Goal: Task Accomplishment & Management: Manage account settings

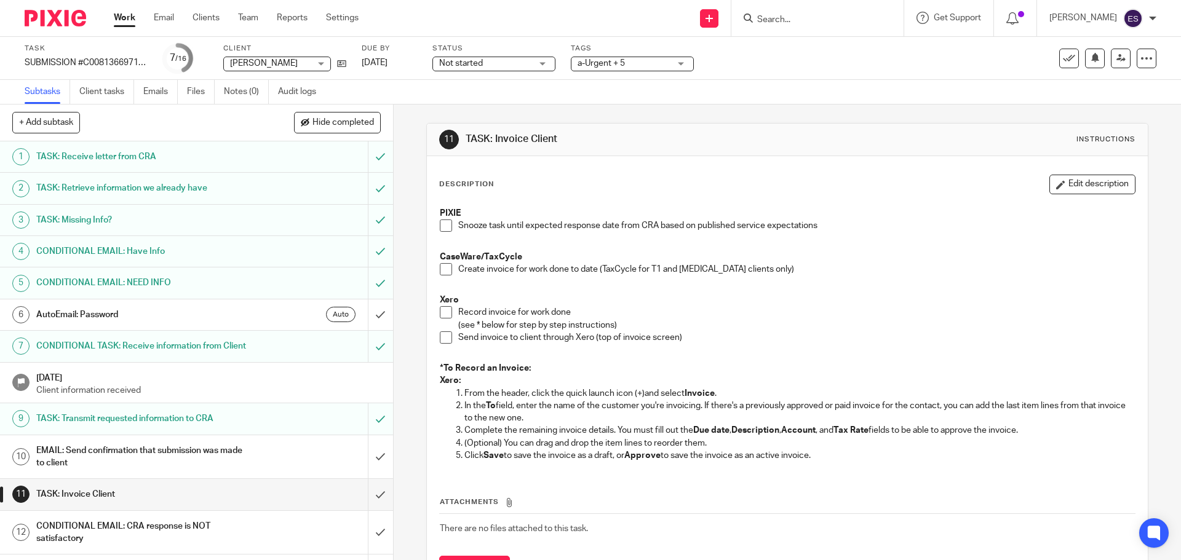
click at [440, 224] on span at bounding box center [446, 226] width 12 height 12
click at [445, 310] on span at bounding box center [446, 312] width 12 height 12
click at [440, 338] on span at bounding box center [446, 337] width 12 height 12
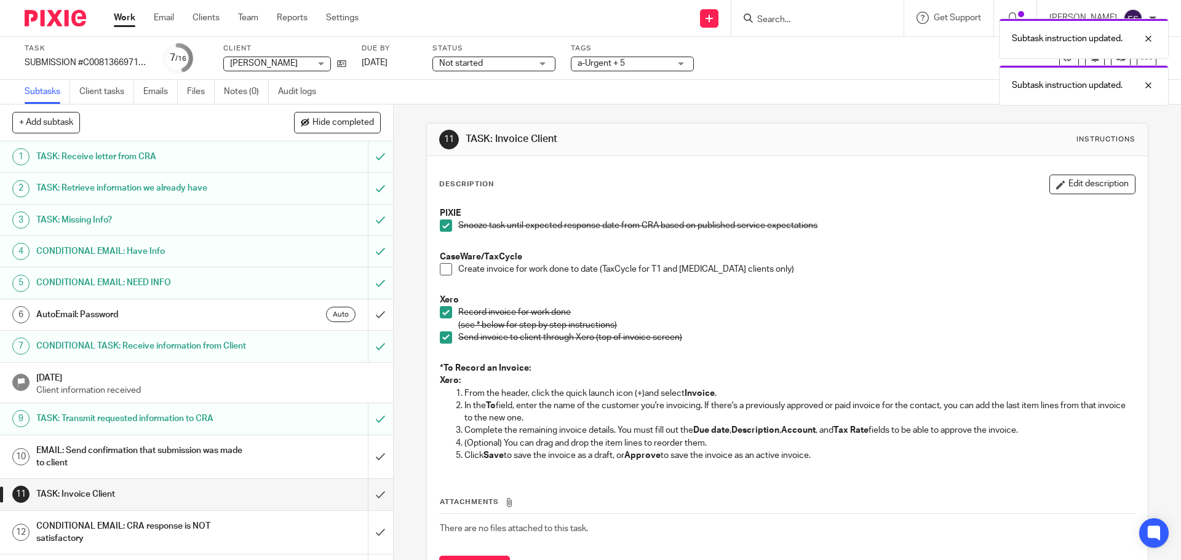
click at [443, 271] on span at bounding box center [446, 269] width 12 height 12
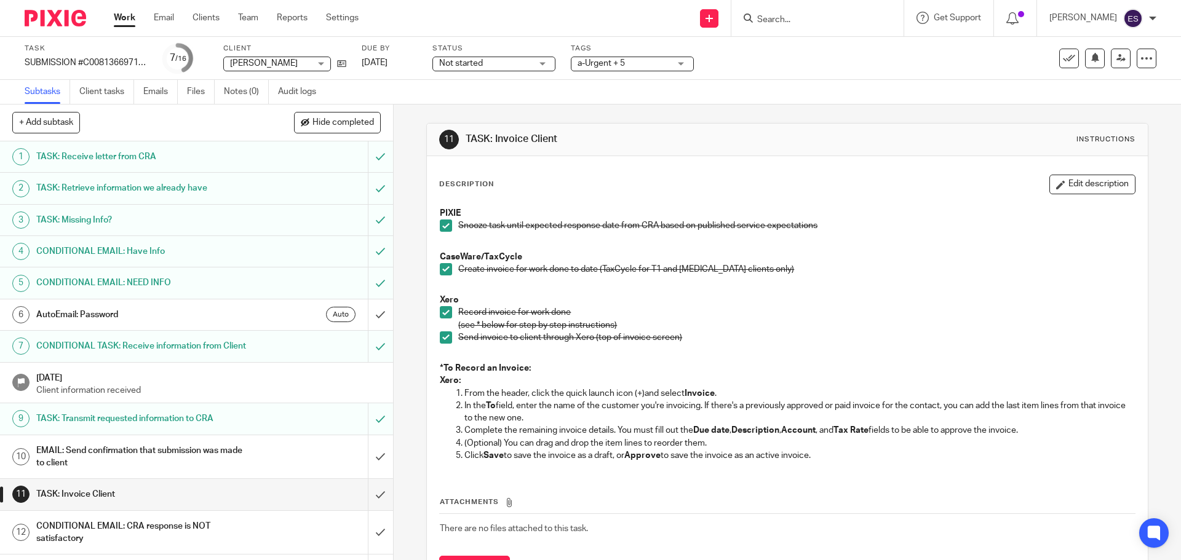
scroll to position [61, 0]
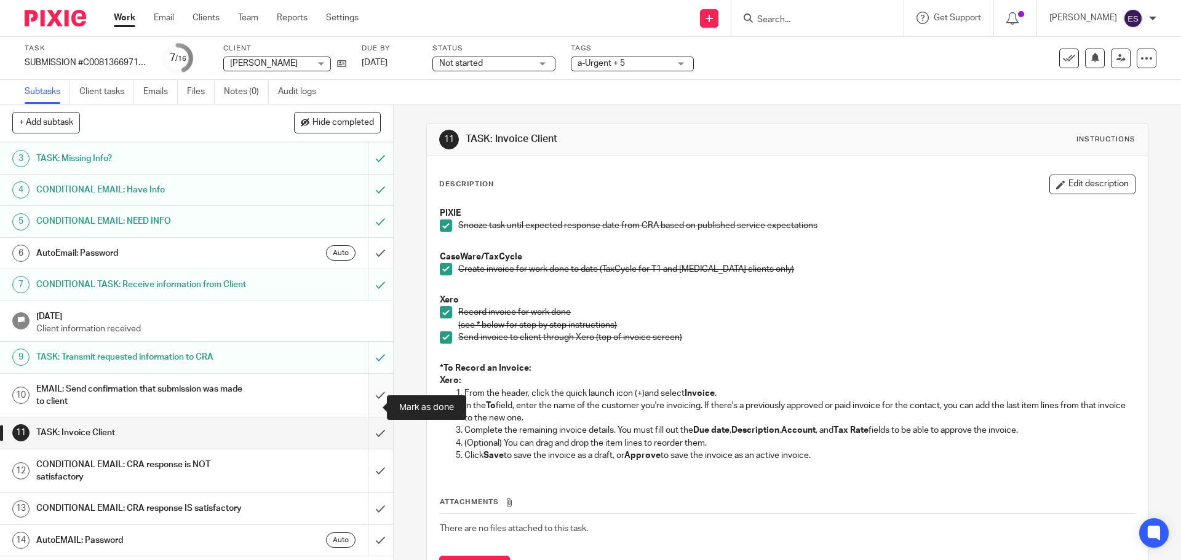
click at [361, 409] on input "submit" at bounding box center [196, 396] width 393 height 44
click at [364, 448] on input "submit" at bounding box center [196, 433] width 393 height 31
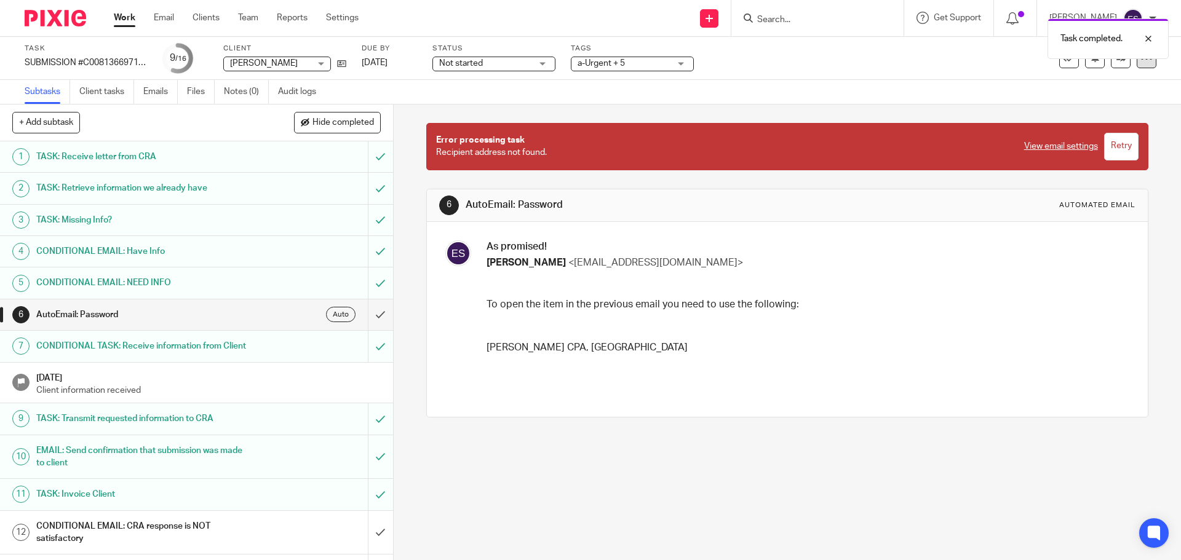
click at [1136, 65] on div at bounding box center [1146, 59] width 20 height 20
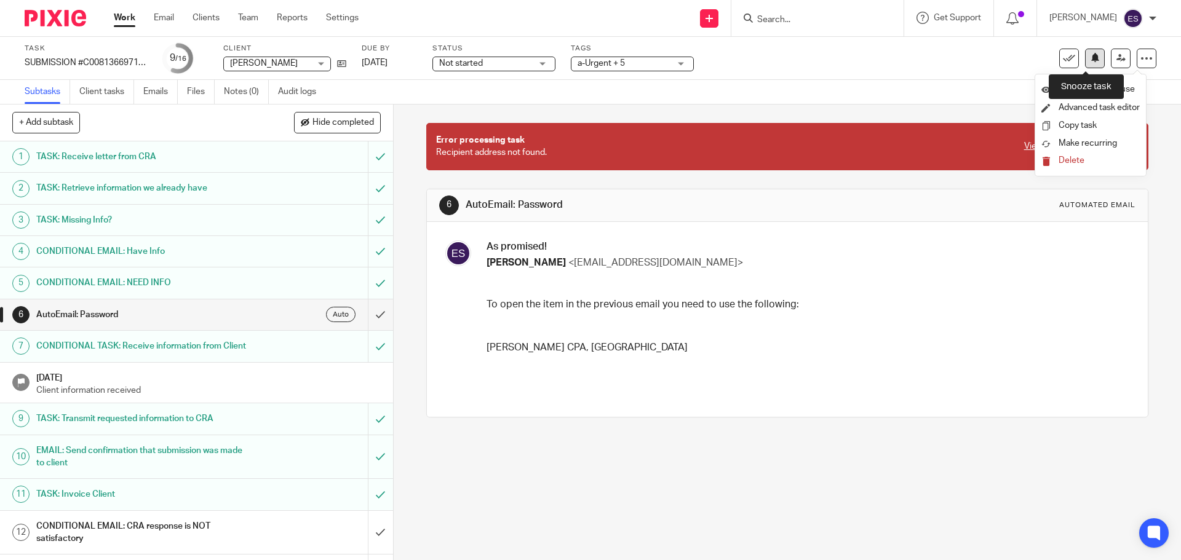
click at [1085, 61] on button at bounding box center [1095, 59] width 20 height 20
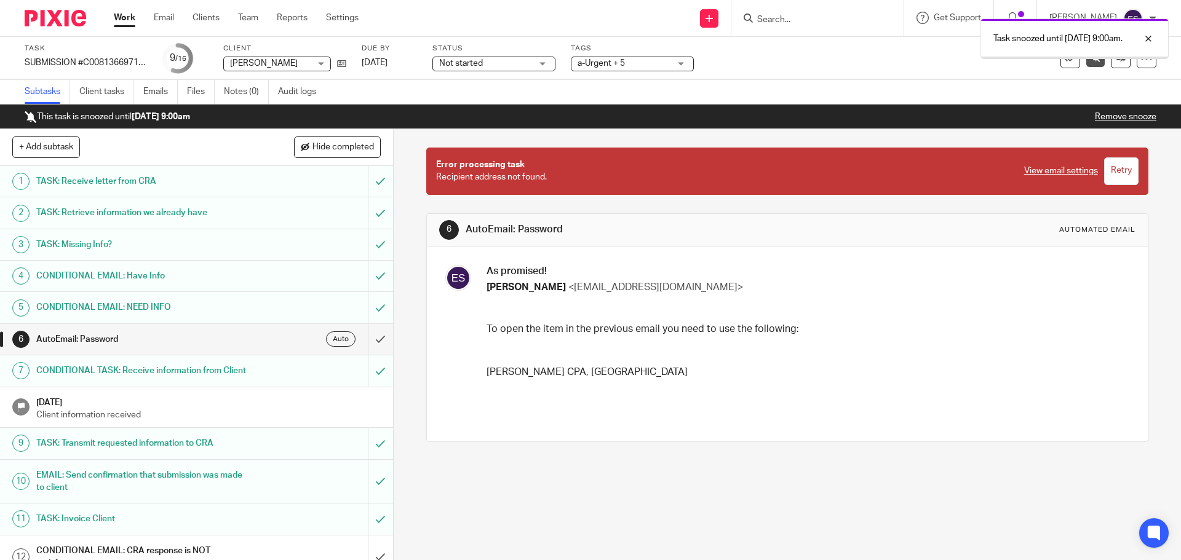
click at [120, 24] on link "Work" at bounding box center [125, 18] width 22 height 12
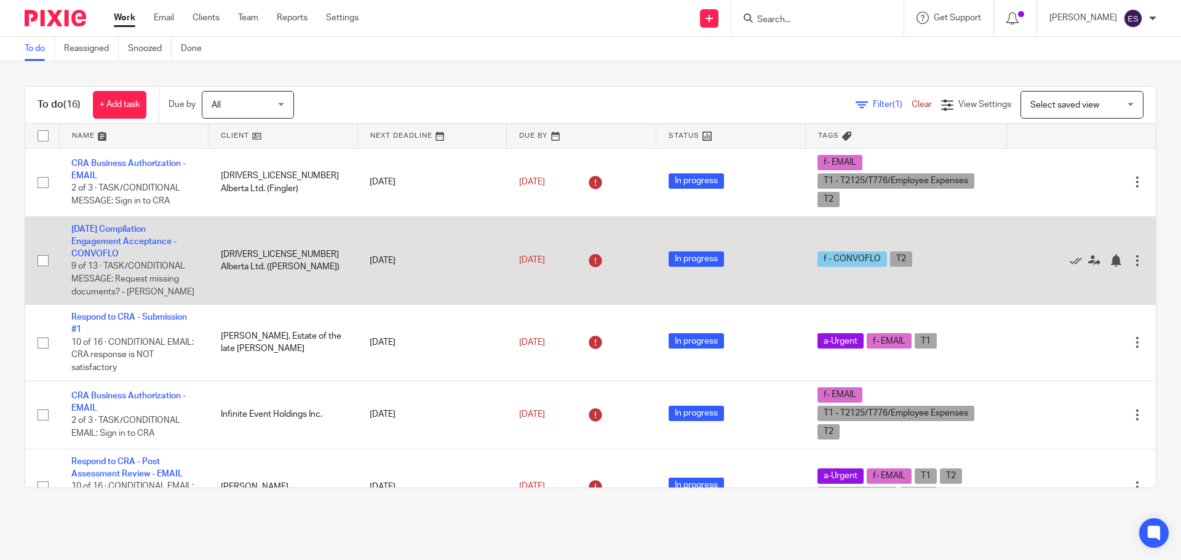
click at [46, 256] on input "checkbox" at bounding box center [42, 260] width 23 height 23
checkbox input "true"
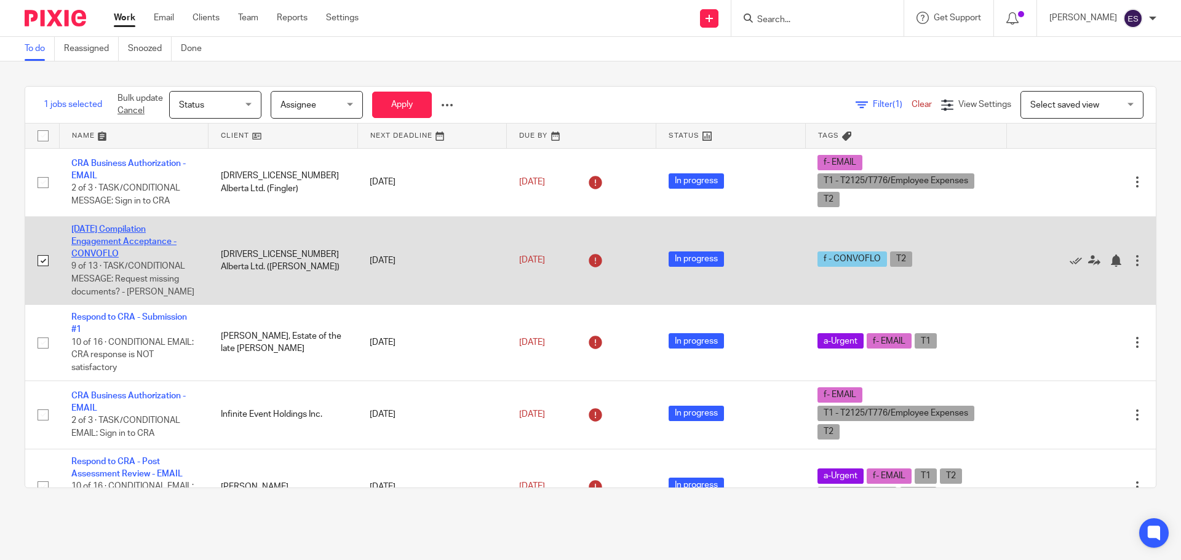
click at [114, 244] on link "2025-03-31 Compilation Engagement Acceptance - CONVOFLO" at bounding box center [123, 242] width 105 height 34
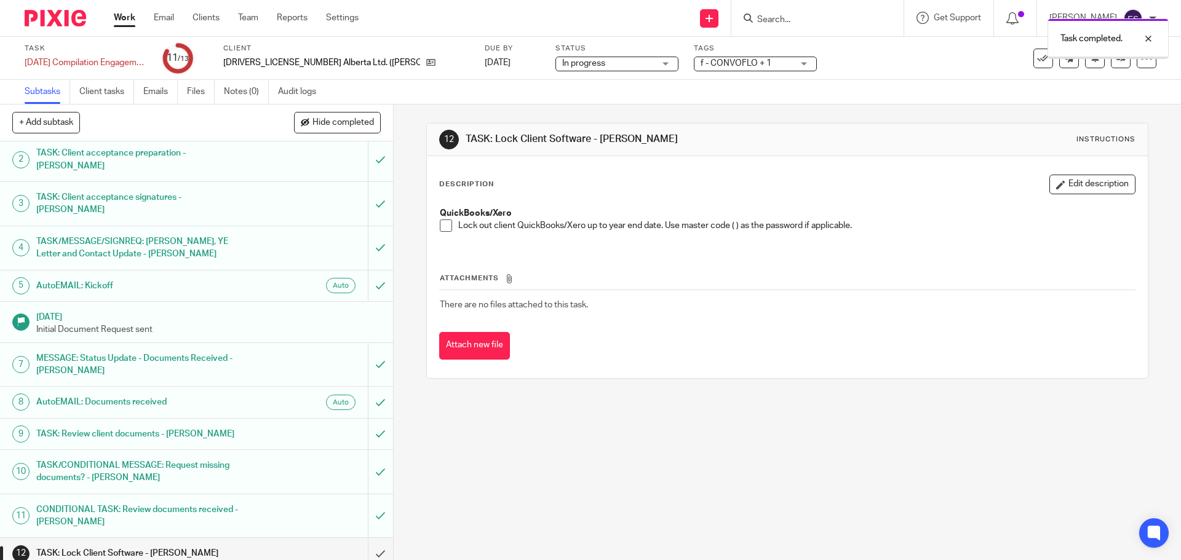
scroll to position [51, 0]
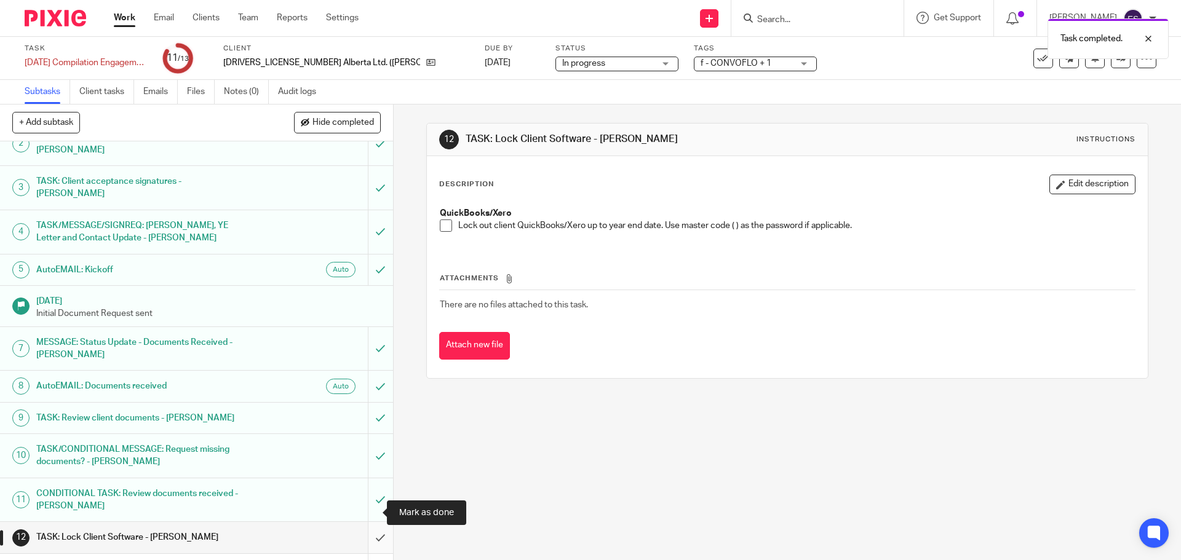
drag, startPoint x: 373, startPoint y: 510, endPoint x: 370, endPoint y: 528, distance: 18.7
click at [371, 522] on input "submit" at bounding box center [196, 537] width 393 height 31
click at [371, 554] on input "submit" at bounding box center [196, 569] width 393 height 31
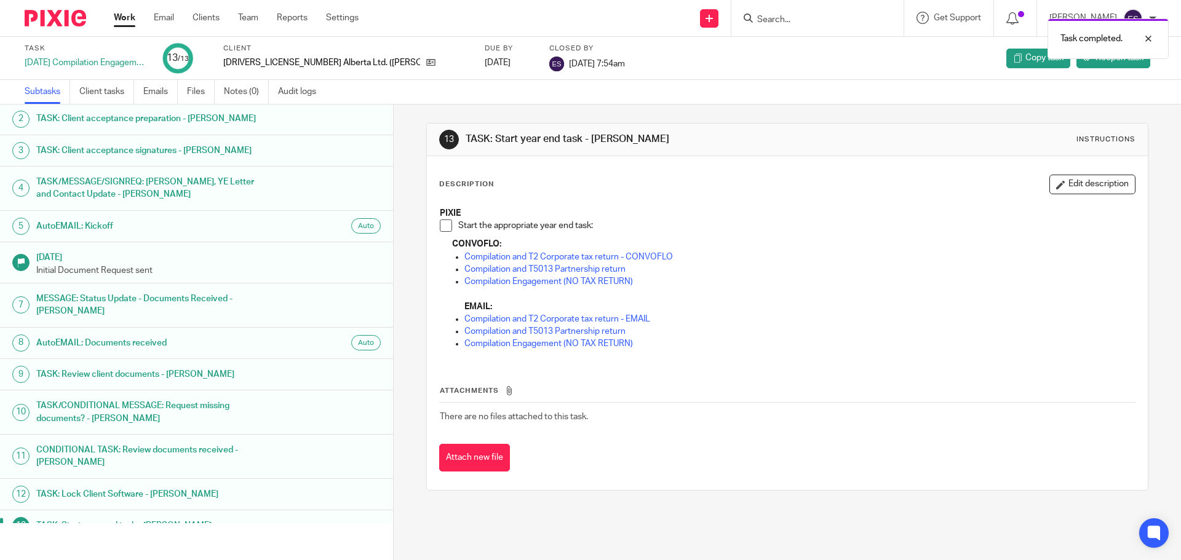
scroll to position [51, 0]
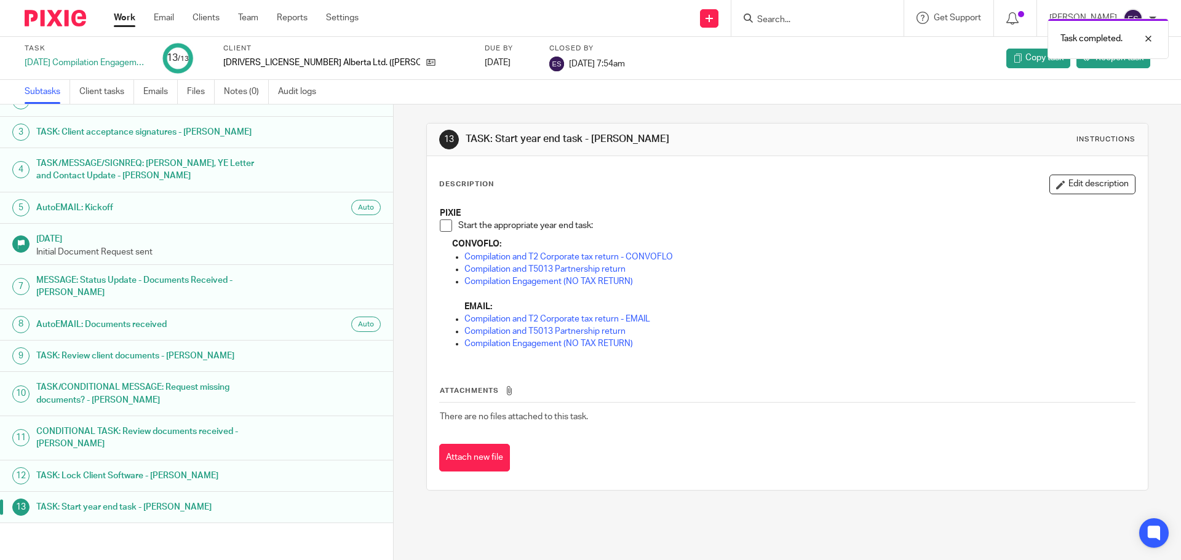
click at [117, 21] on link "Work" at bounding box center [125, 18] width 22 height 12
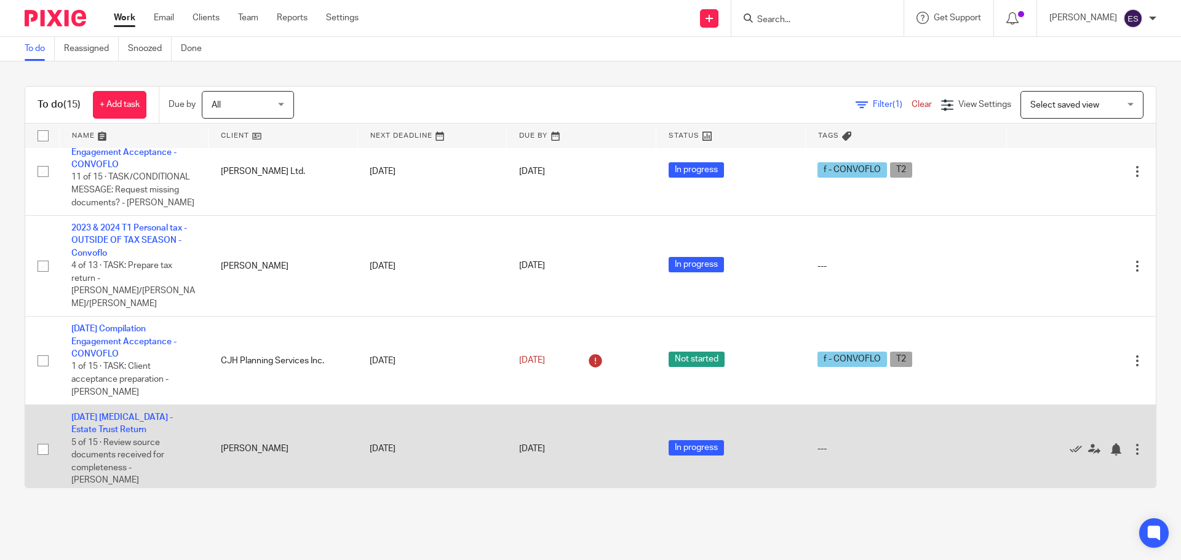
scroll to position [676, 0]
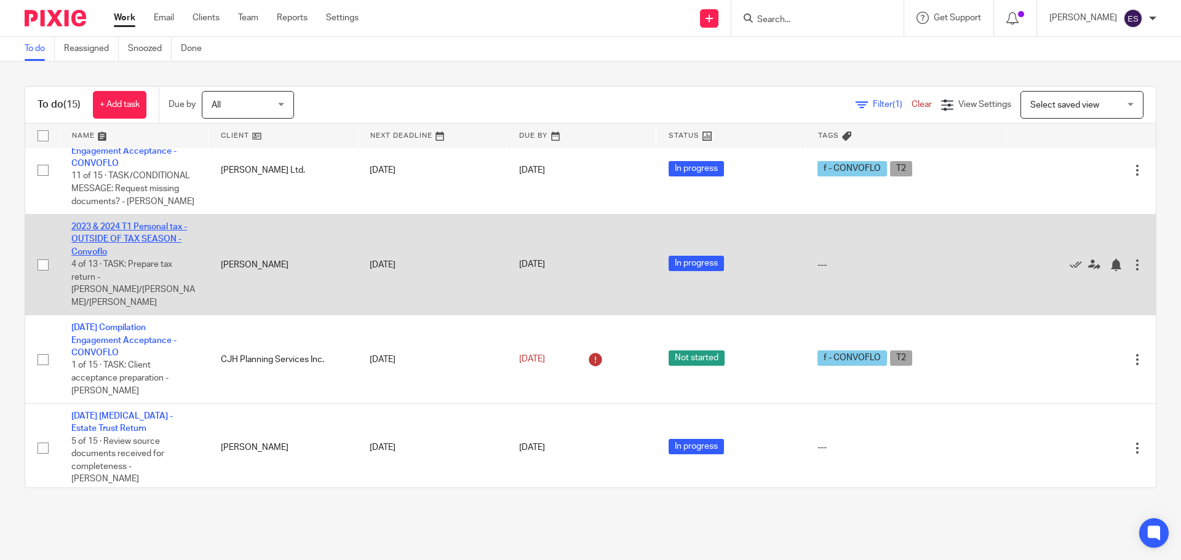
click at [104, 223] on link "2023 & 2024 T1 Personal tax - OUTSIDE OF TAX SEASON - Convoflo" at bounding box center [129, 240] width 116 height 34
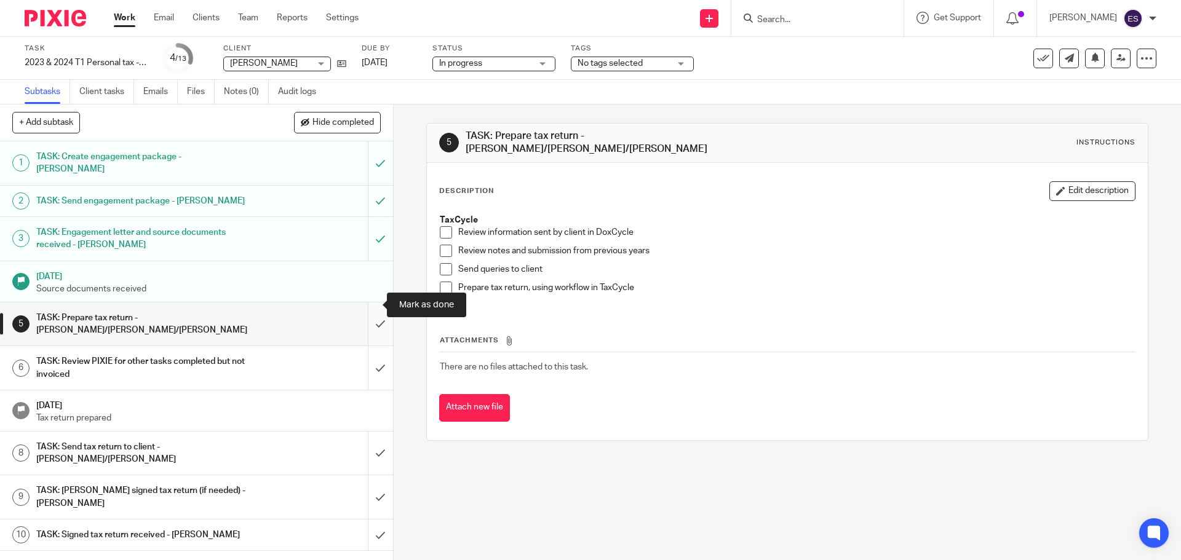
click at [368, 307] on input "submit" at bounding box center [196, 325] width 393 height 44
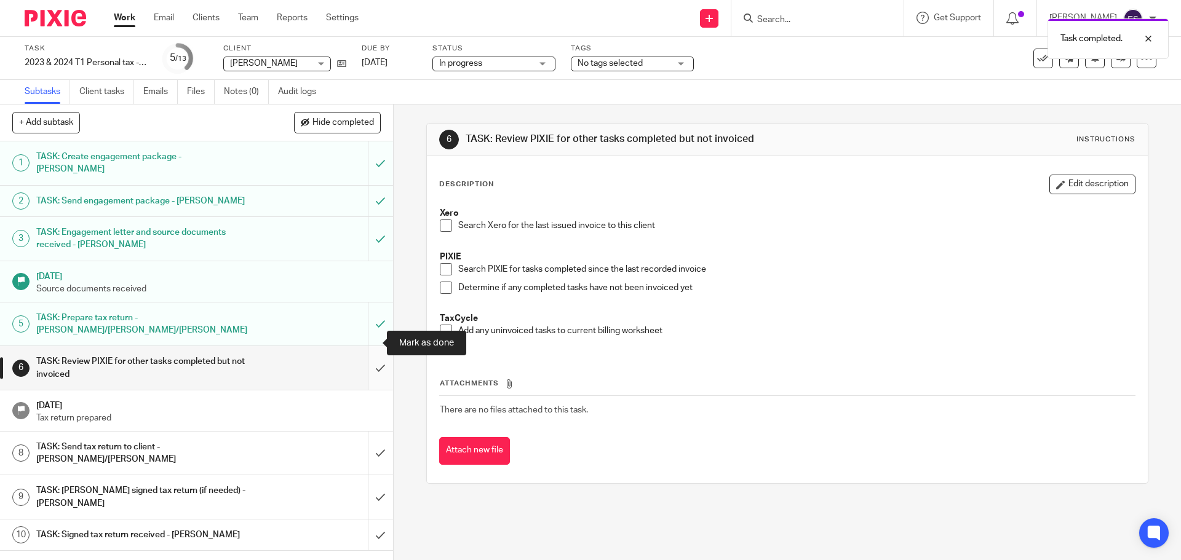
click at [369, 347] on input "submit" at bounding box center [196, 368] width 393 height 44
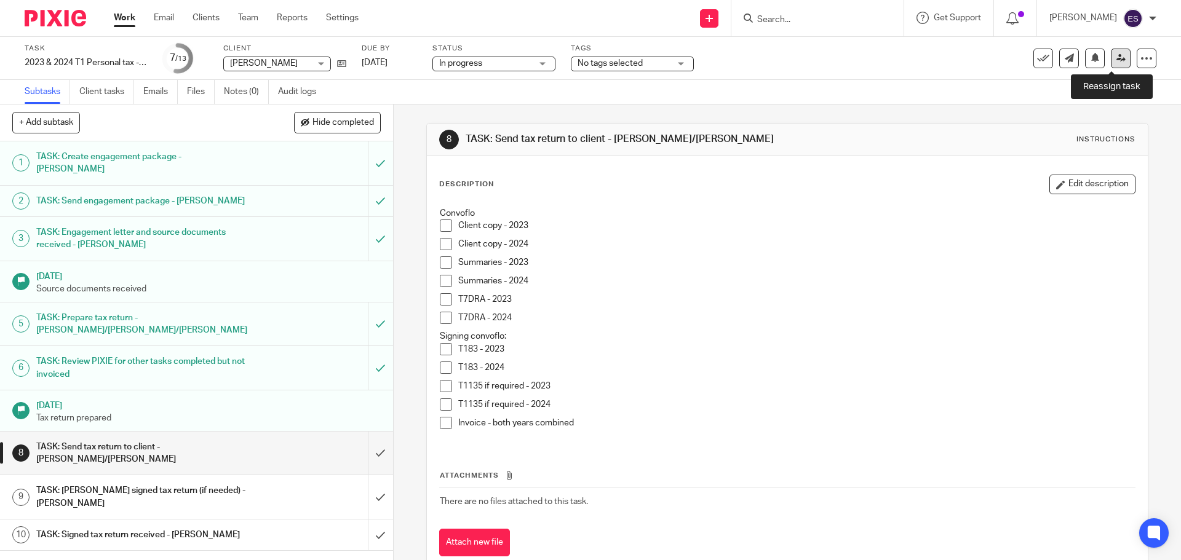
click at [1116, 55] on icon at bounding box center [1120, 57] width 9 height 9
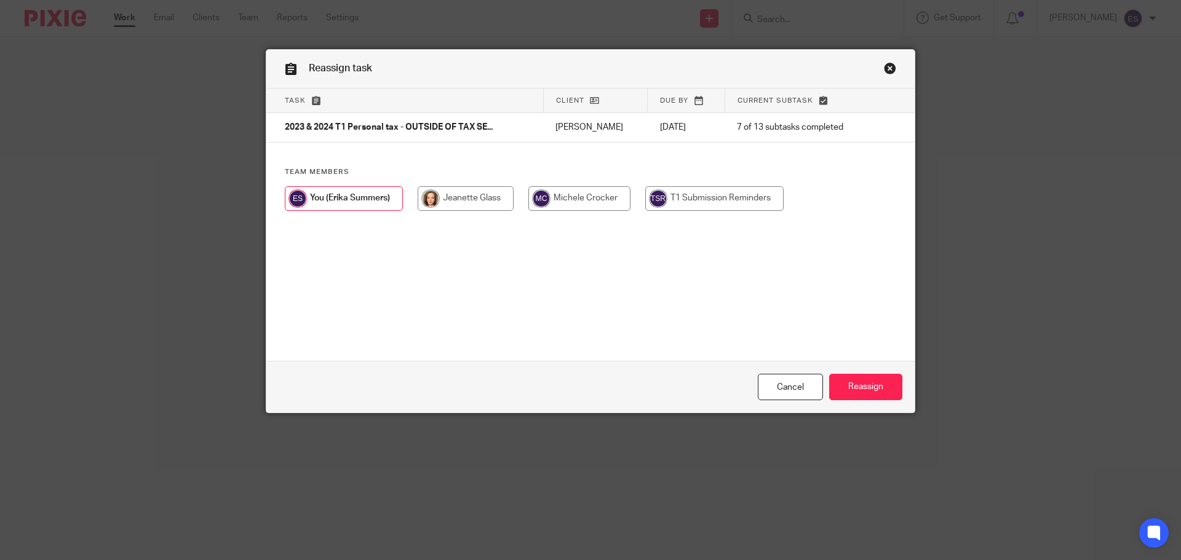
click at [424, 200] on input "radio" at bounding box center [466, 198] width 96 height 25
radio input "true"
click at [868, 389] on input "Reassign" at bounding box center [865, 387] width 73 height 26
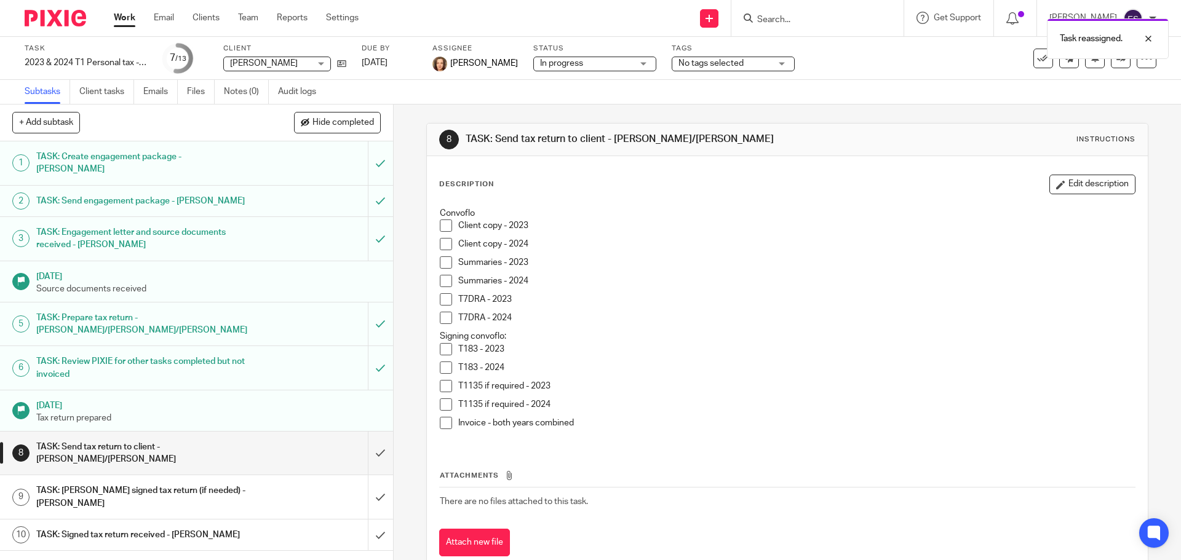
click at [120, 23] on link "Work" at bounding box center [125, 18] width 22 height 12
